Goal: Transaction & Acquisition: Obtain resource

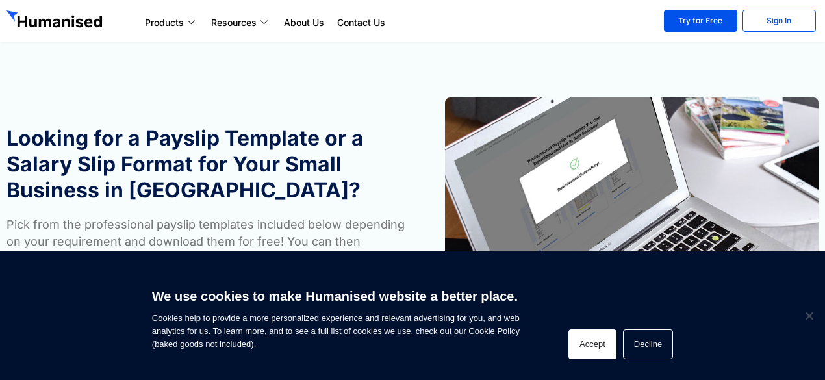
click at [581, 343] on button "Accept" at bounding box center [592, 344] width 48 height 30
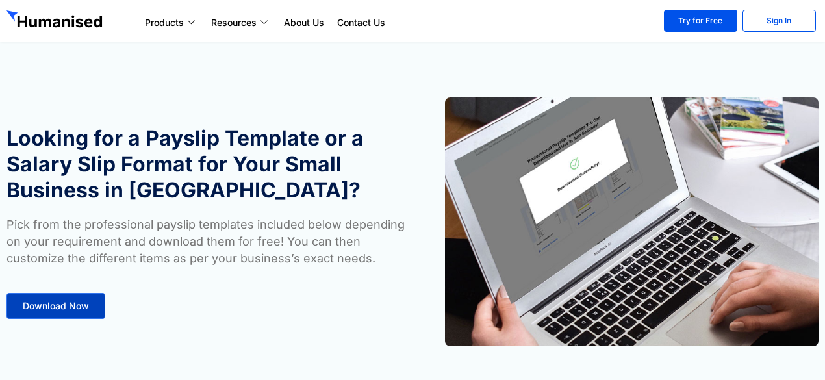
click at [88, 308] on link "Download Now" at bounding box center [55, 306] width 99 height 26
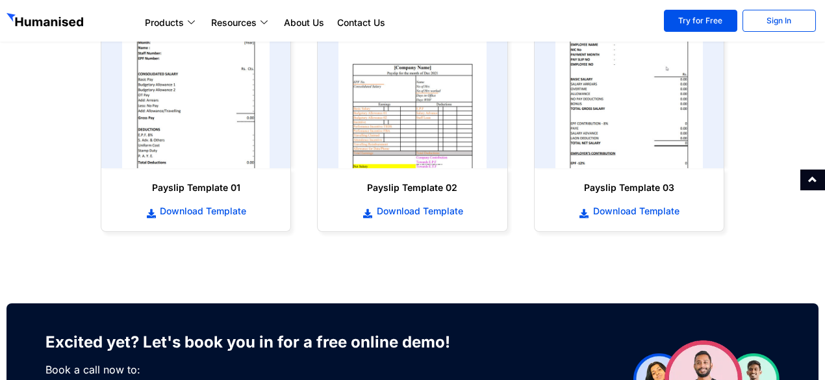
scroll to position [675, 0]
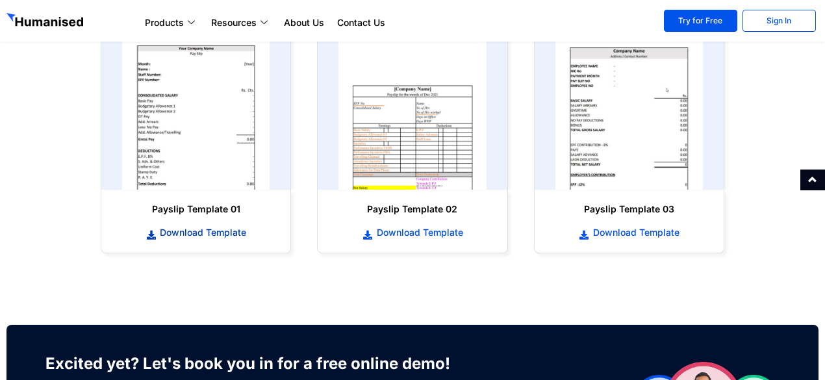
click at [232, 229] on span "Download Template" at bounding box center [202, 232] width 90 height 13
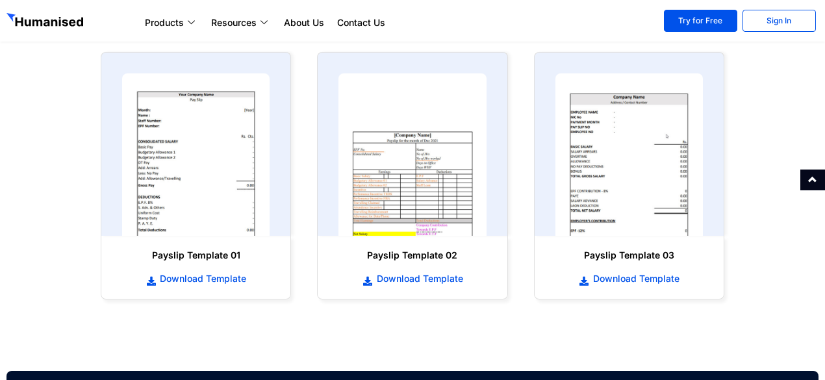
scroll to position [629, 0]
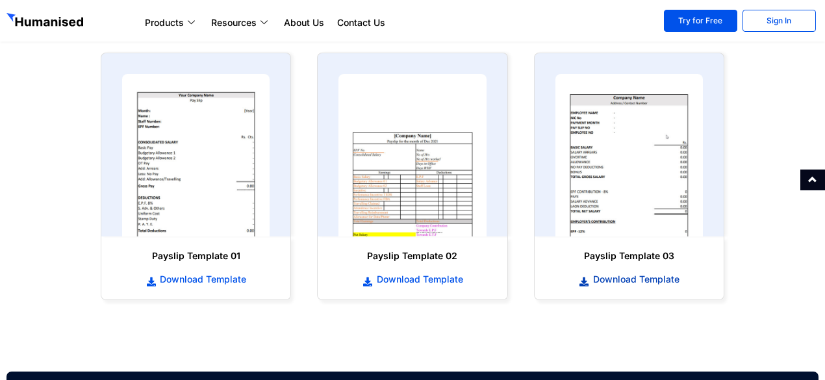
click at [623, 281] on span "Download Template" at bounding box center [635, 279] width 90 height 13
